Goal: Task Accomplishment & Management: Manage account settings

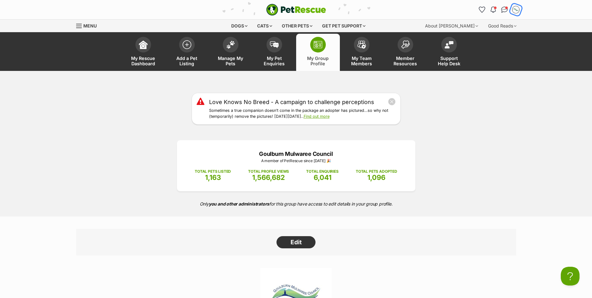
click at [518, 11] on img "My account" at bounding box center [516, 10] width 8 height 8
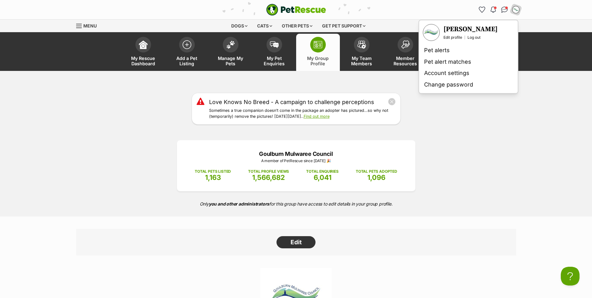
click at [490, 124] on div "Love Knows No Breed - A campaign to challenge perceptions Sometimes a true comp…" at bounding box center [296, 109] width 592 height 32
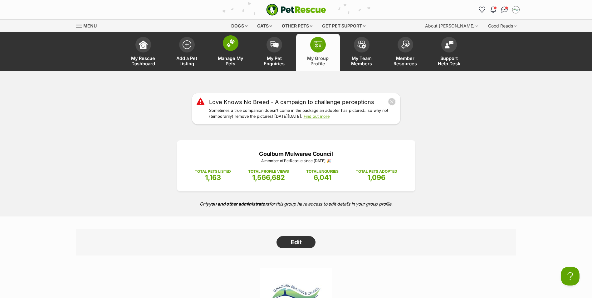
click at [234, 48] on span at bounding box center [231, 43] width 16 height 16
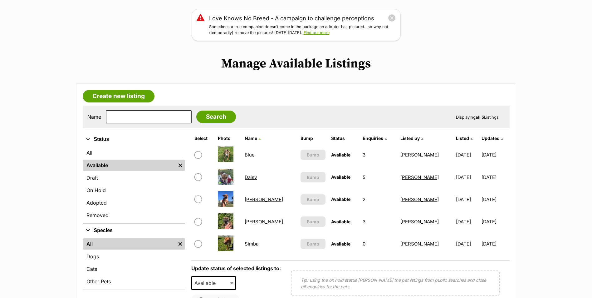
scroll to position [62, 0]
